Goal: Check status

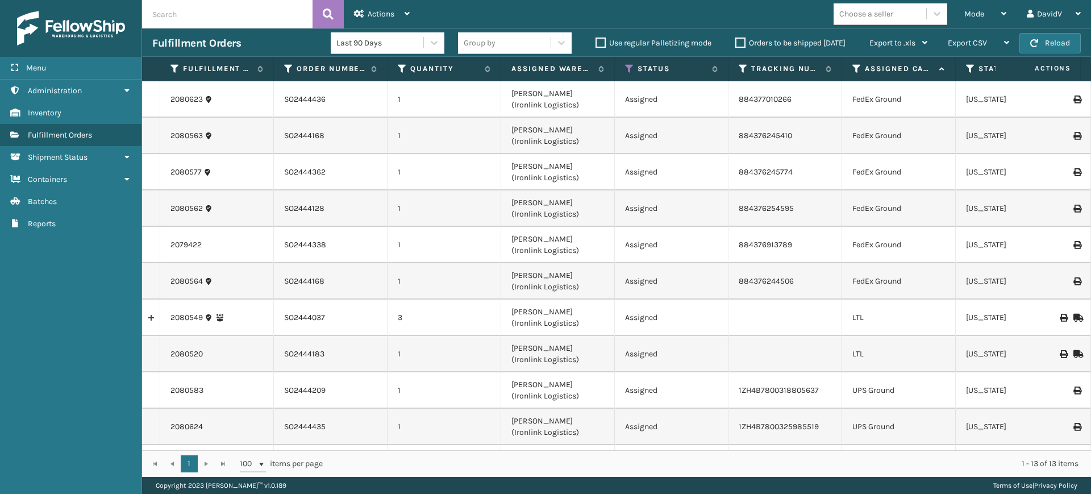
click at [741, 38] on label "Orders to be shipped [DATE]" at bounding box center [790, 43] width 110 height 10
click at [736, 38] on input "Orders to be shipped [DATE]" at bounding box center [735, 39] width 1 height 7
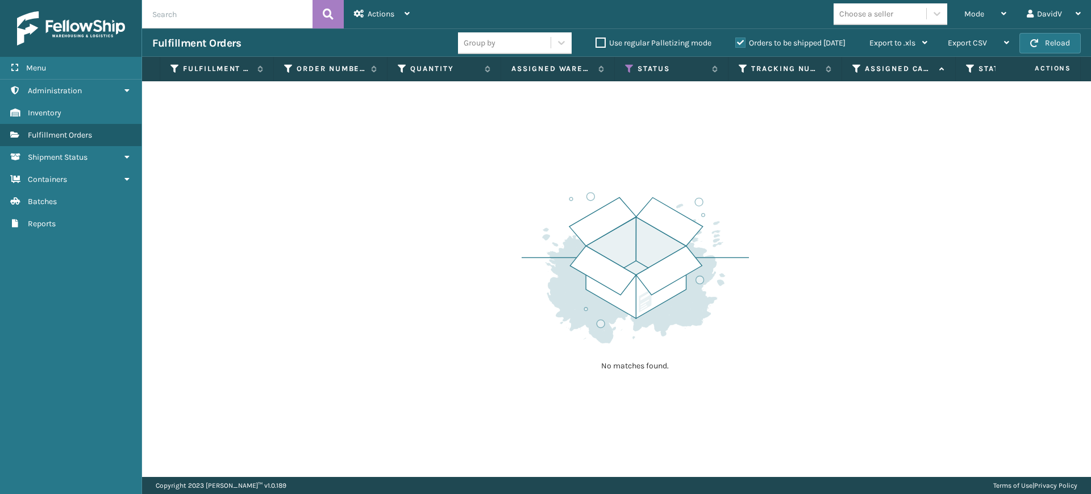
click at [741, 38] on label "Orders to be shipped [DATE]" at bounding box center [790, 43] width 110 height 10
click at [736, 38] on input "Orders to be shipped [DATE]" at bounding box center [735, 39] width 1 height 7
click at [741, 38] on label "Orders to be shipped [DATE]" at bounding box center [790, 43] width 110 height 10
click at [736, 38] on input "Orders to be shipped [DATE]" at bounding box center [735, 39] width 1 height 7
click at [739, 39] on label "Orders to be shipped [DATE]" at bounding box center [790, 43] width 110 height 10
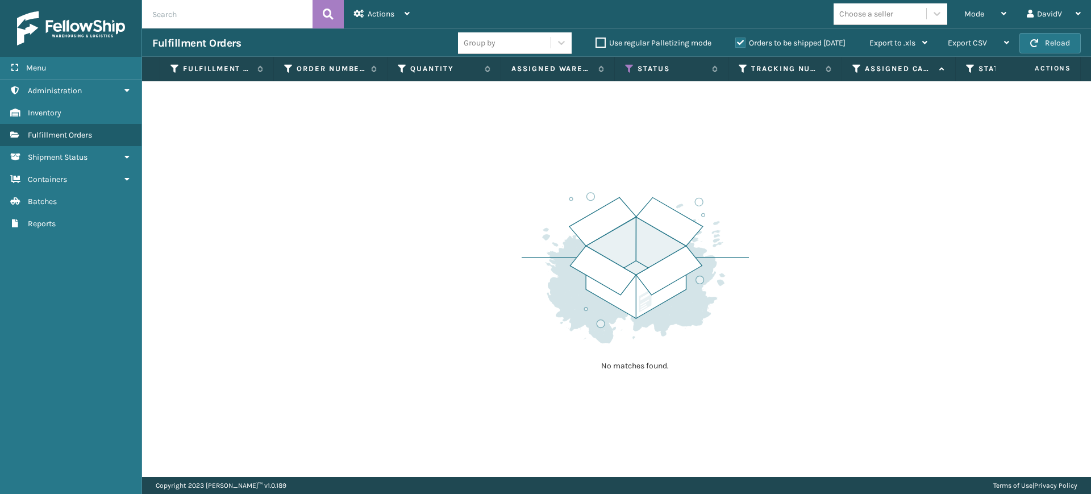
click at [736, 39] on input "Orders to be shipped [DATE]" at bounding box center [735, 39] width 1 height 7
click at [739, 39] on label "Orders to be shipped [DATE]" at bounding box center [790, 43] width 110 height 10
click at [736, 39] on input "Orders to be shipped [DATE]" at bounding box center [735, 39] width 1 height 7
